Goal: Transaction & Acquisition: Purchase product/service

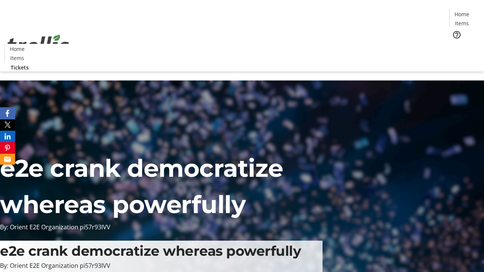
click at [455, 44] on span "Tickets" at bounding box center [464, 48] width 18 height 8
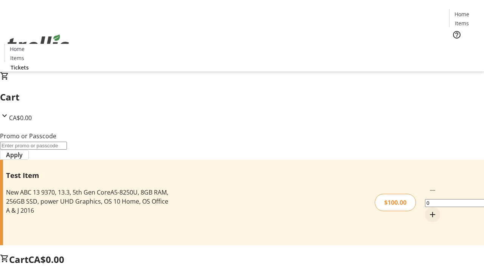
click at [428, 210] on mat-icon "Increment by one" at bounding box center [432, 214] width 9 height 9
type input "1"
type input "PERCENT"
